Goal: Information Seeking & Learning: Learn about a topic

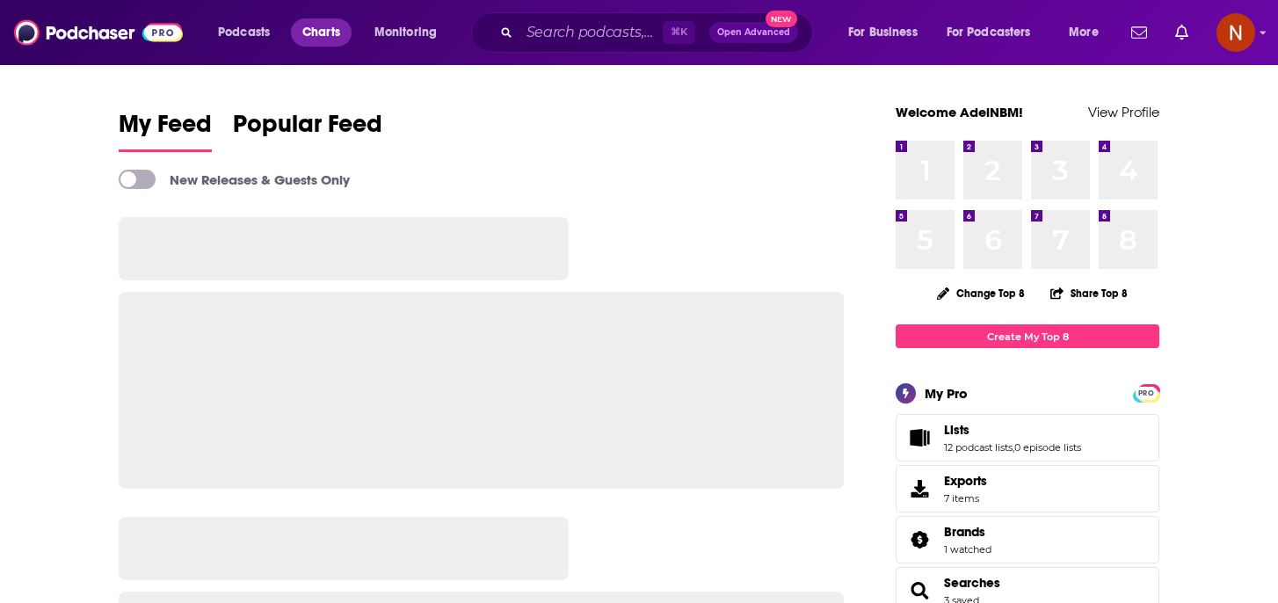
click at [306, 33] on span "Charts" at bounding box center [321, 32] width 38 height 25
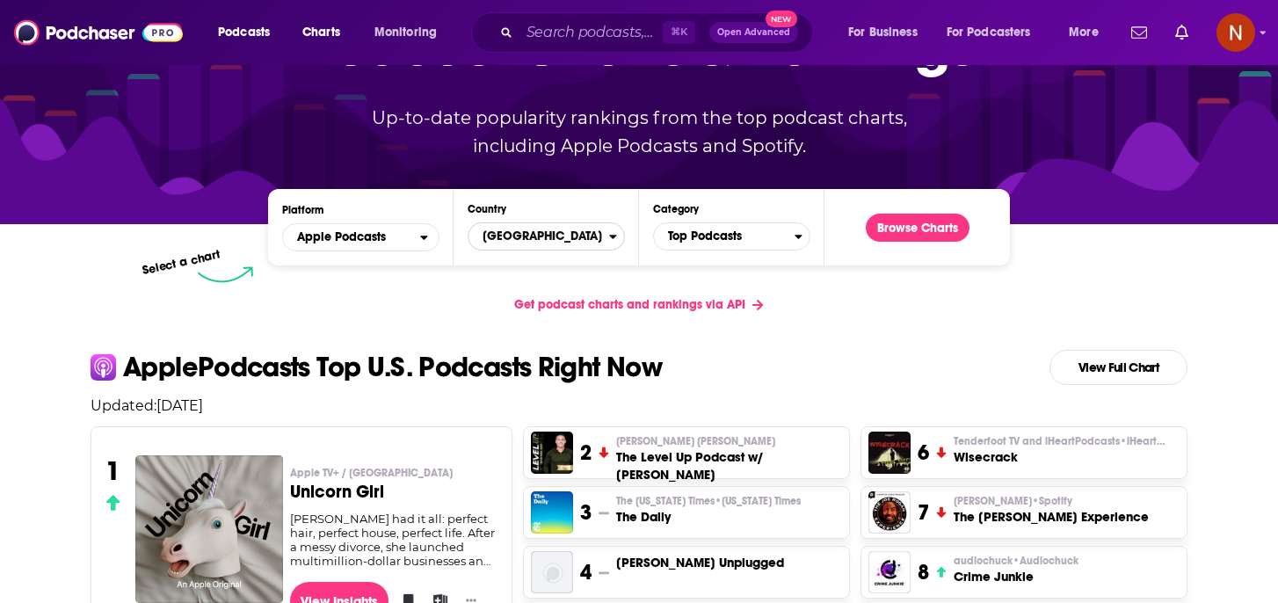
click at [536, 226] on span "[GEOGRAPHIC_DATA]" at bounding box center [538, 236] width 141 height 30
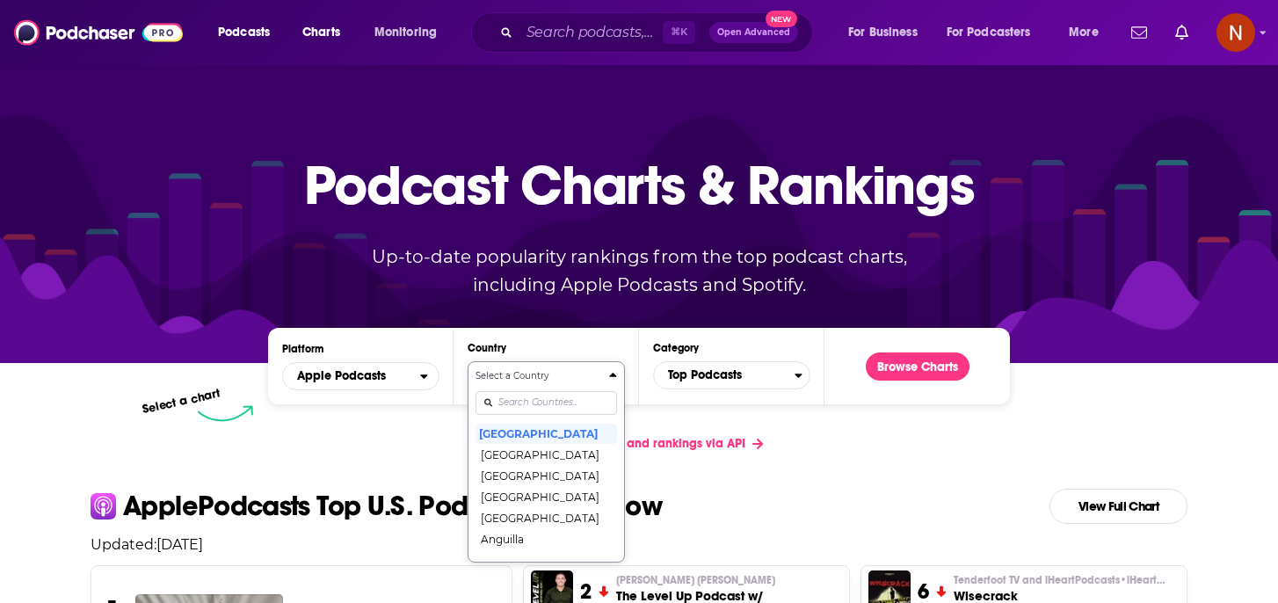
click at [526, 404] on div "Select a Country [GEOGRAPHIC_DATA] [GEOGRAPHIC_DATA] [GEOGRAPHIC_DATA] [GEOGRAP…" at bounding box center [545, 461] width 141 height 185
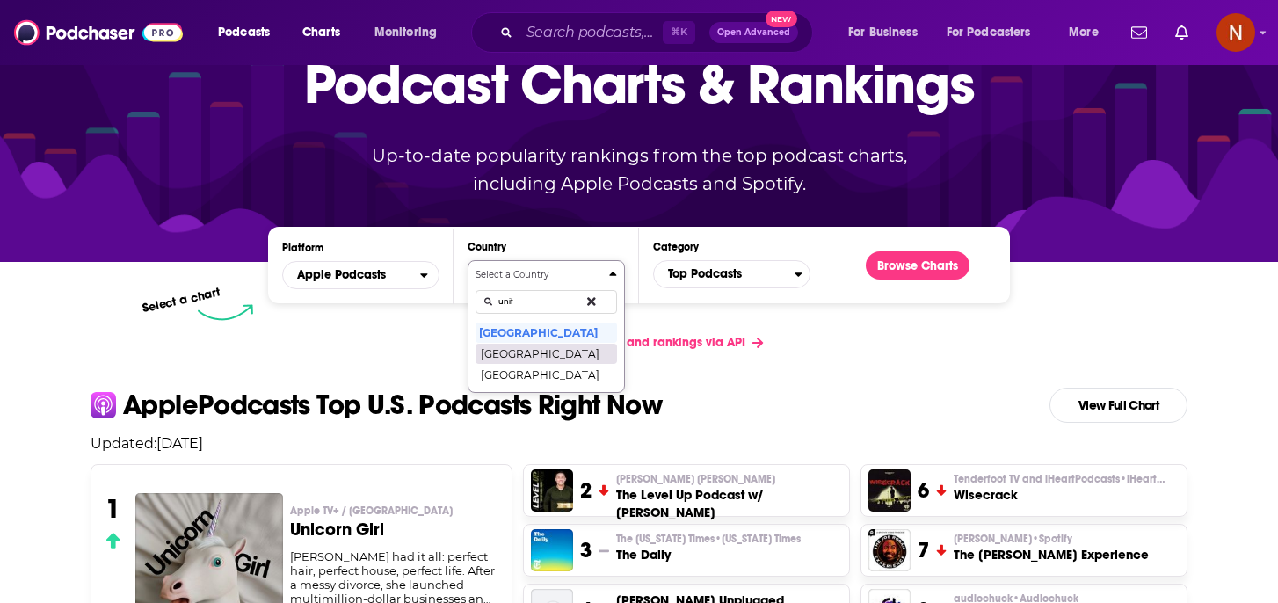
type input "unit"
click at [576, 351] on button "[GEOGRAPHIC_DATA]" at bounding box center [545, 353] width 141 height 21
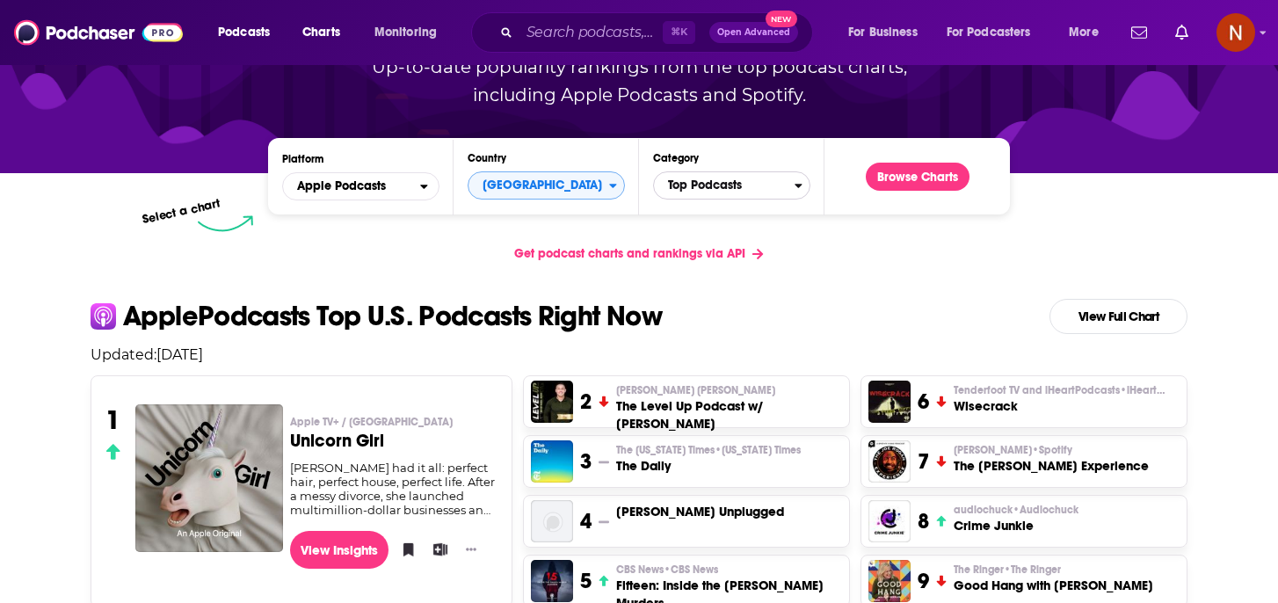
click at [736, 185] on span "Top Podcasts" at bounding box center [724, 185] width 141 height 30
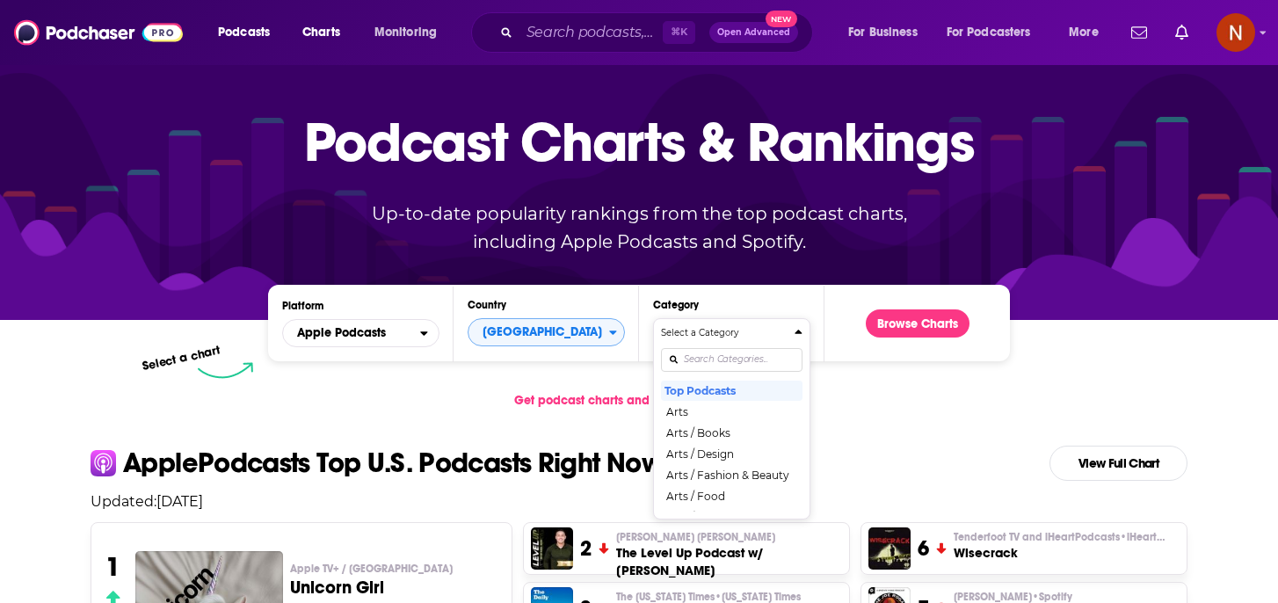
scroll to position [0, 0]
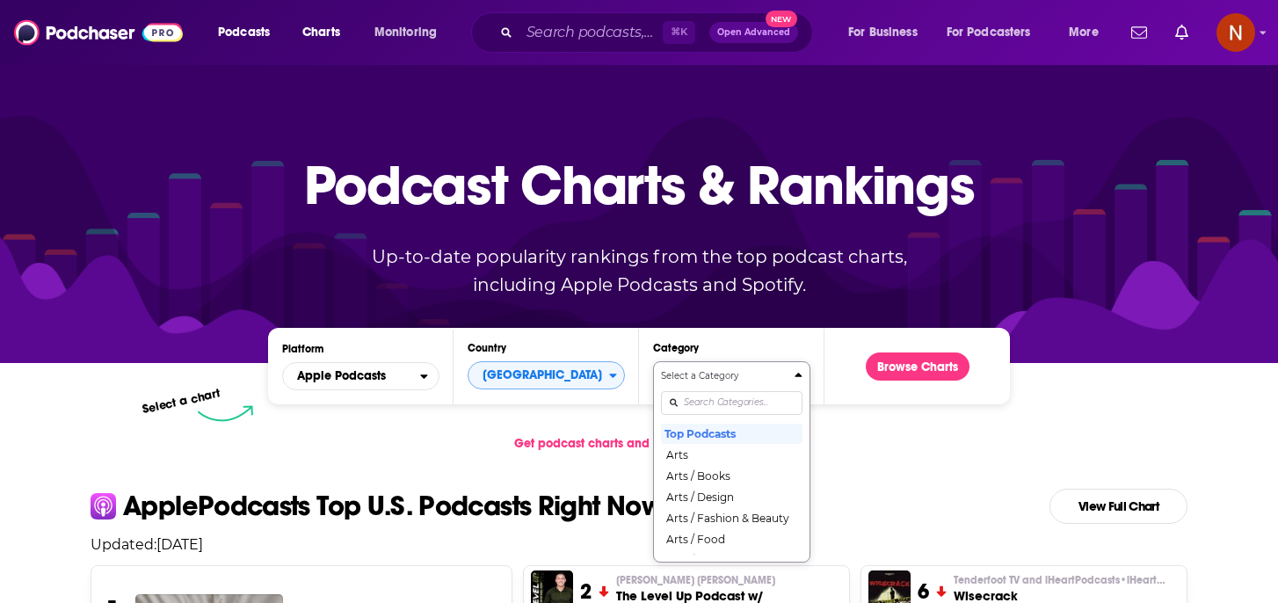
click at [713, 396] on div "Select a Category Top Podcasts Arts Arts / Books Arts / Design Arts / Fashion &…" at bounding box center [731, 461] width 141 height 185
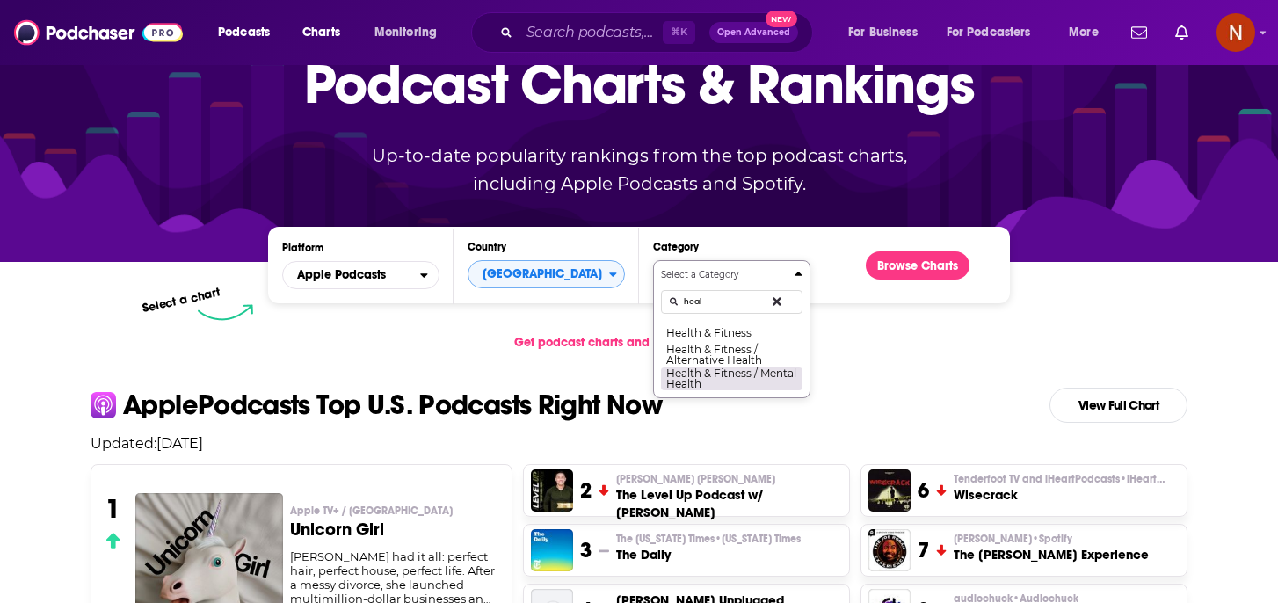
type input "heal"
click at [780, 383] on button "Health & Fitness / Mental Health" at bounding box center [731, 378] width 141 height 24
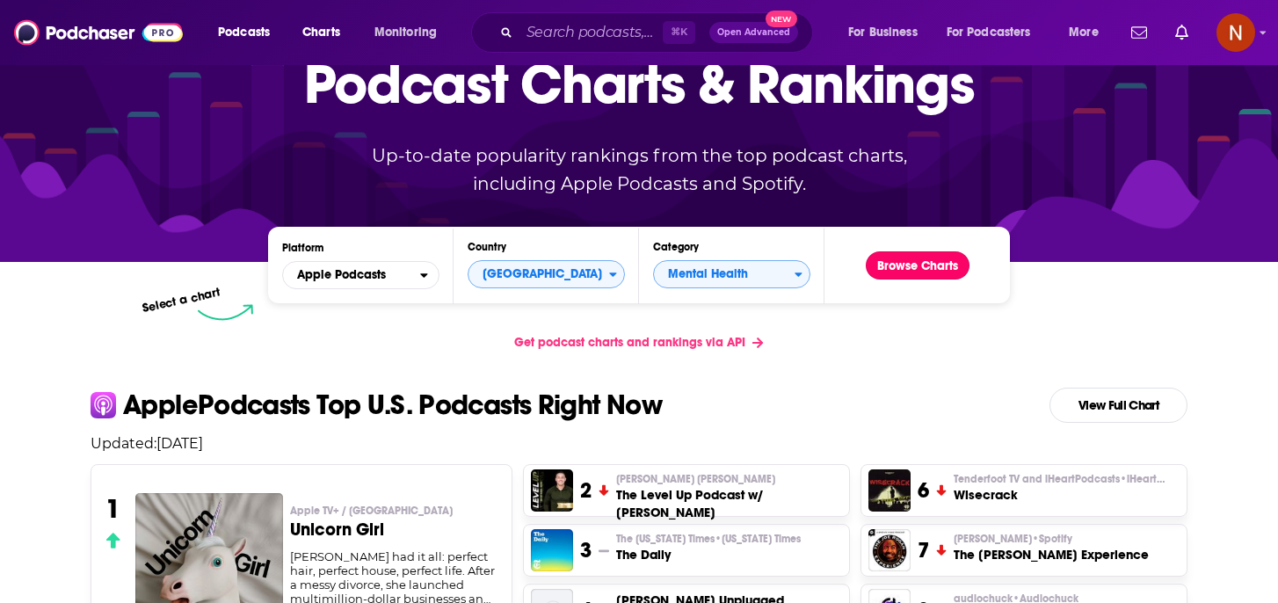
click at [915, 270] on button "Browse Charts" at bounding box center [918, 265] width 104 height 28
